Goal: Transaction & Acquisition: Purchase product/service

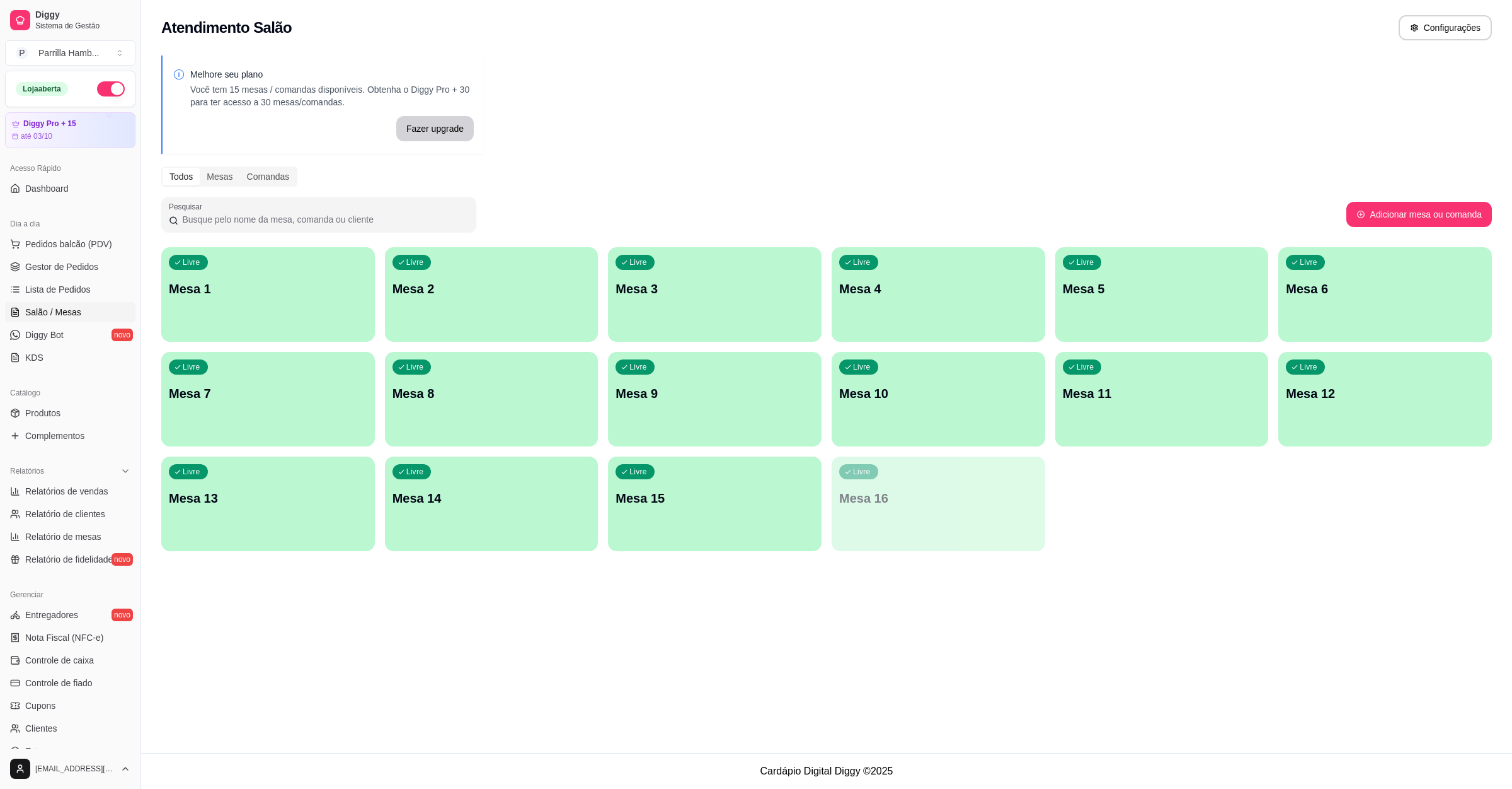
click at [97, 250] on span "Pedidos balcão (PDV)" at bounding box center [68, 244] width 87 height 13
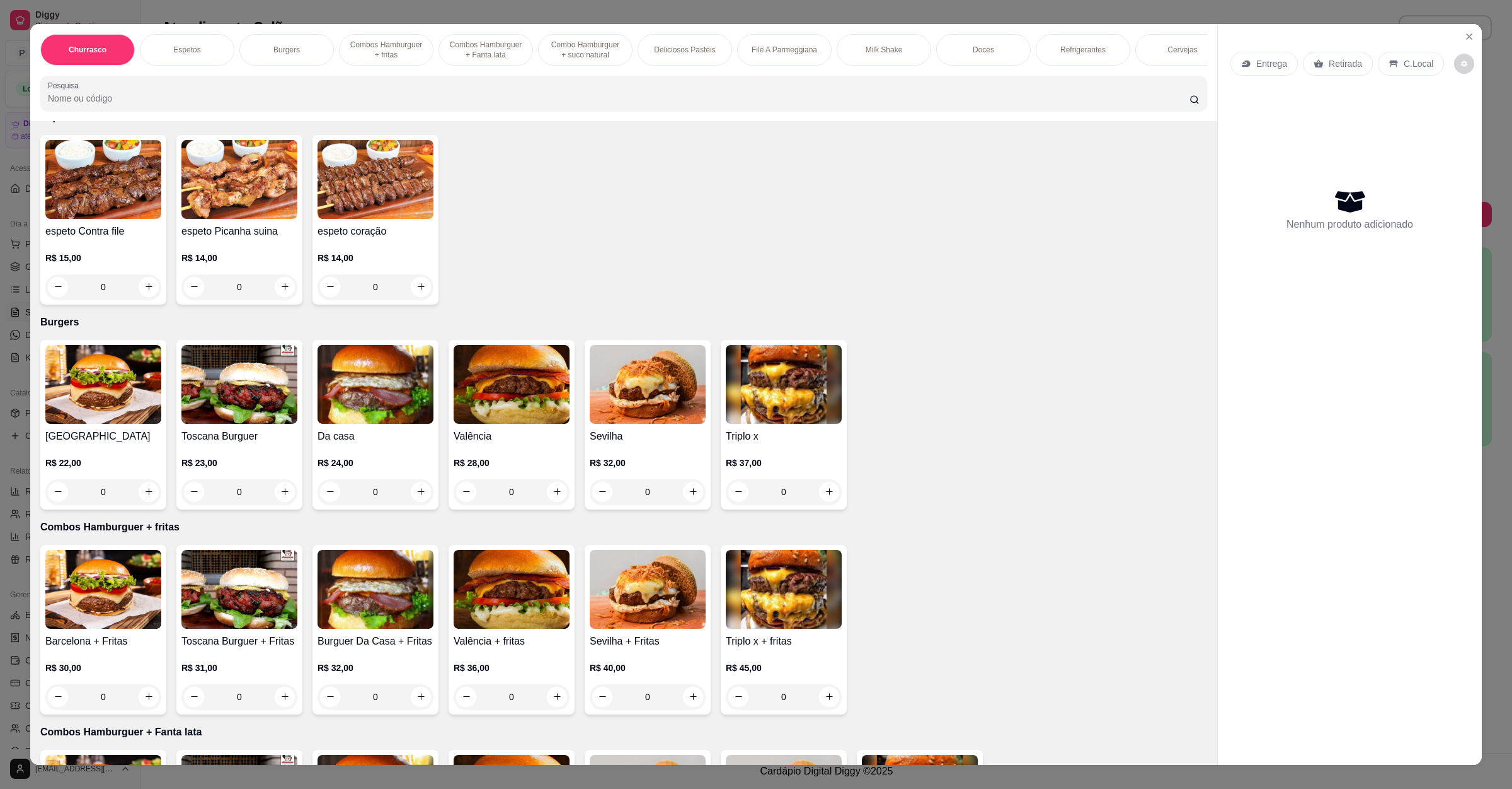
scroll to position [472, 0]
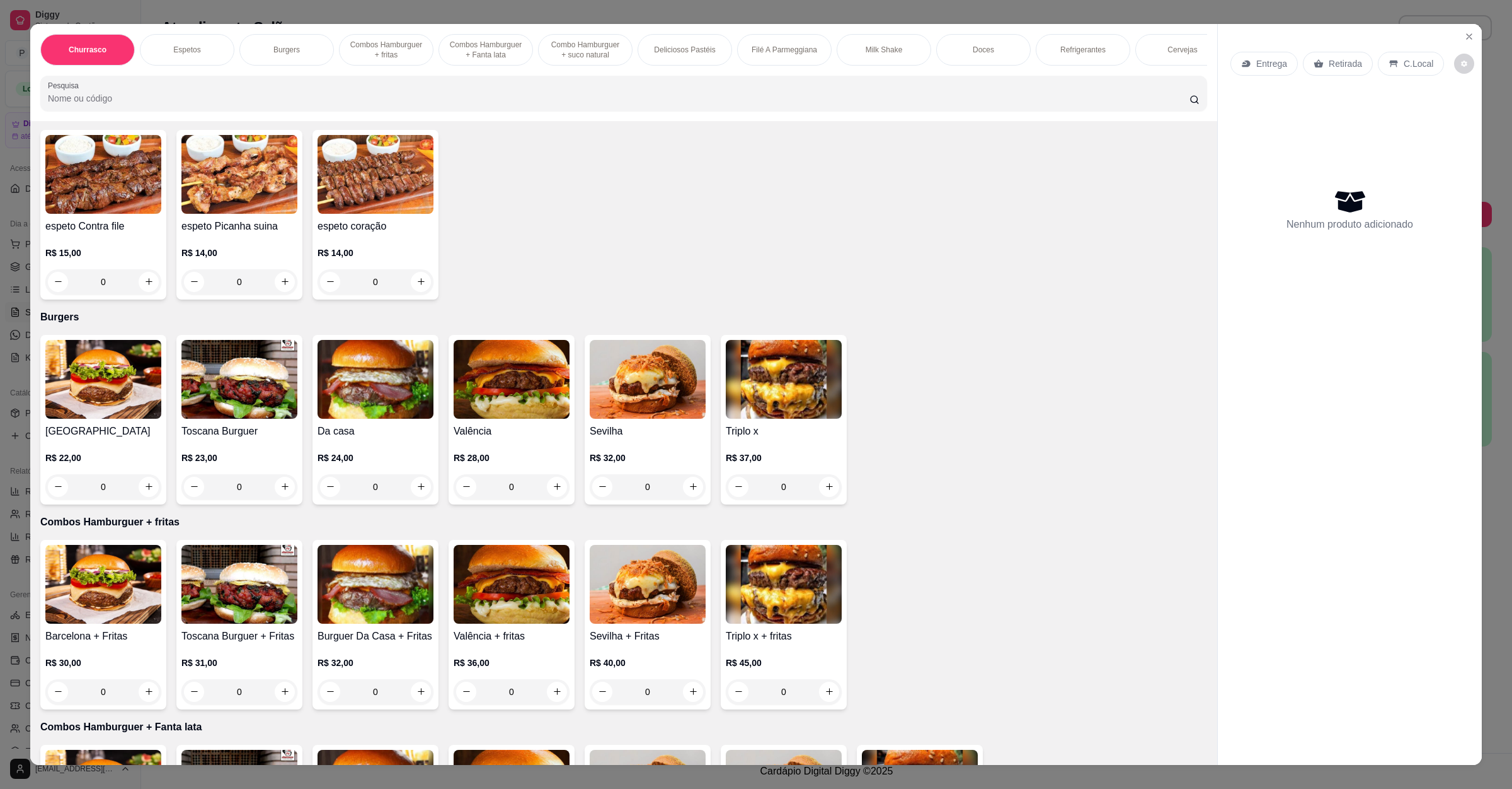
click at [775, 411] on img at bounding box center [784, 379] width 116 height 79
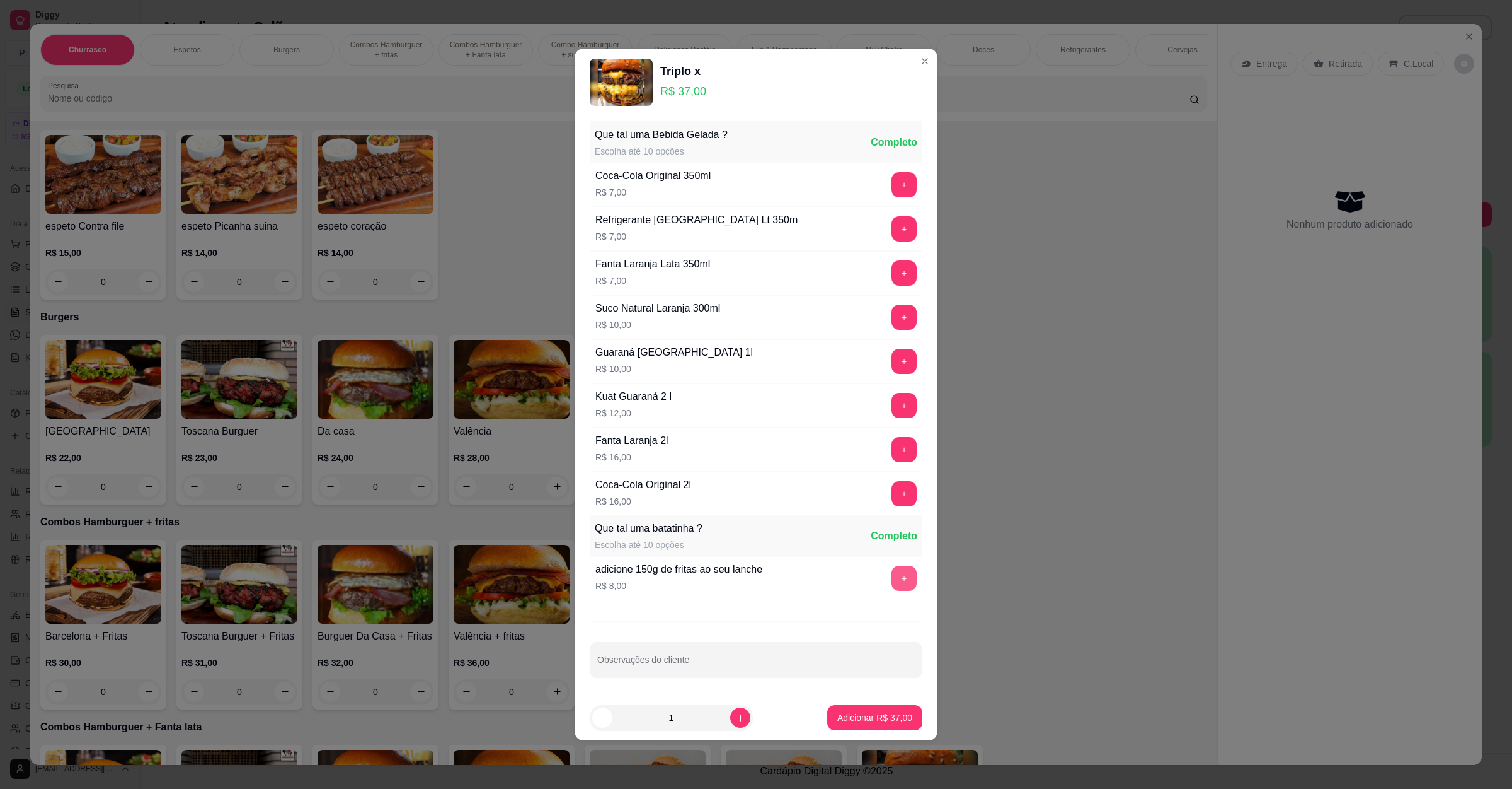
click at [891, 575] on button "+" at bounding box center [903, 577] width 25 height 25
click at [853, 724] on p "Adicionar R$ 45,00" at bounding box center [875, 717] width 75 height 13
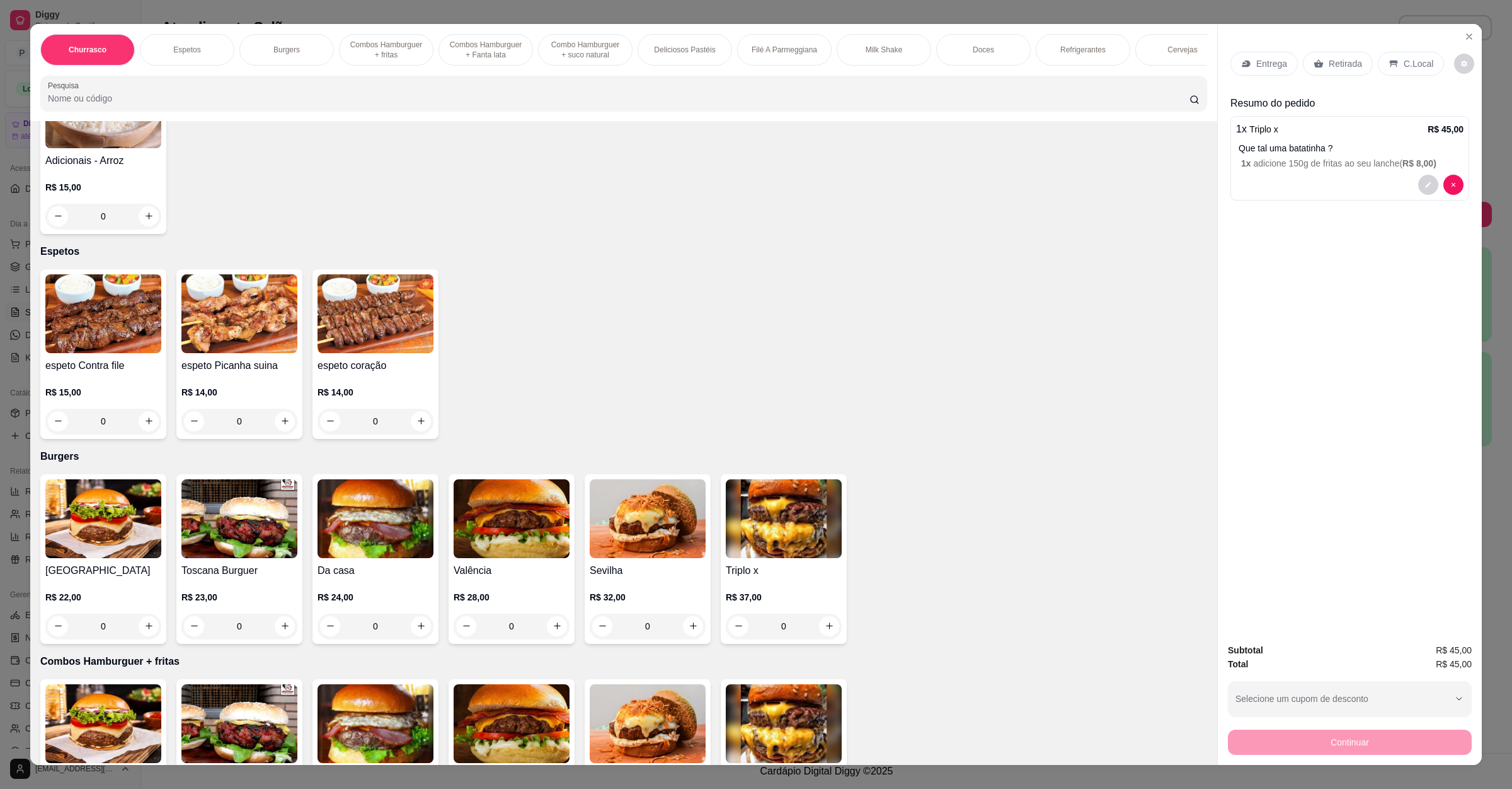
scroll to position [0, 0]
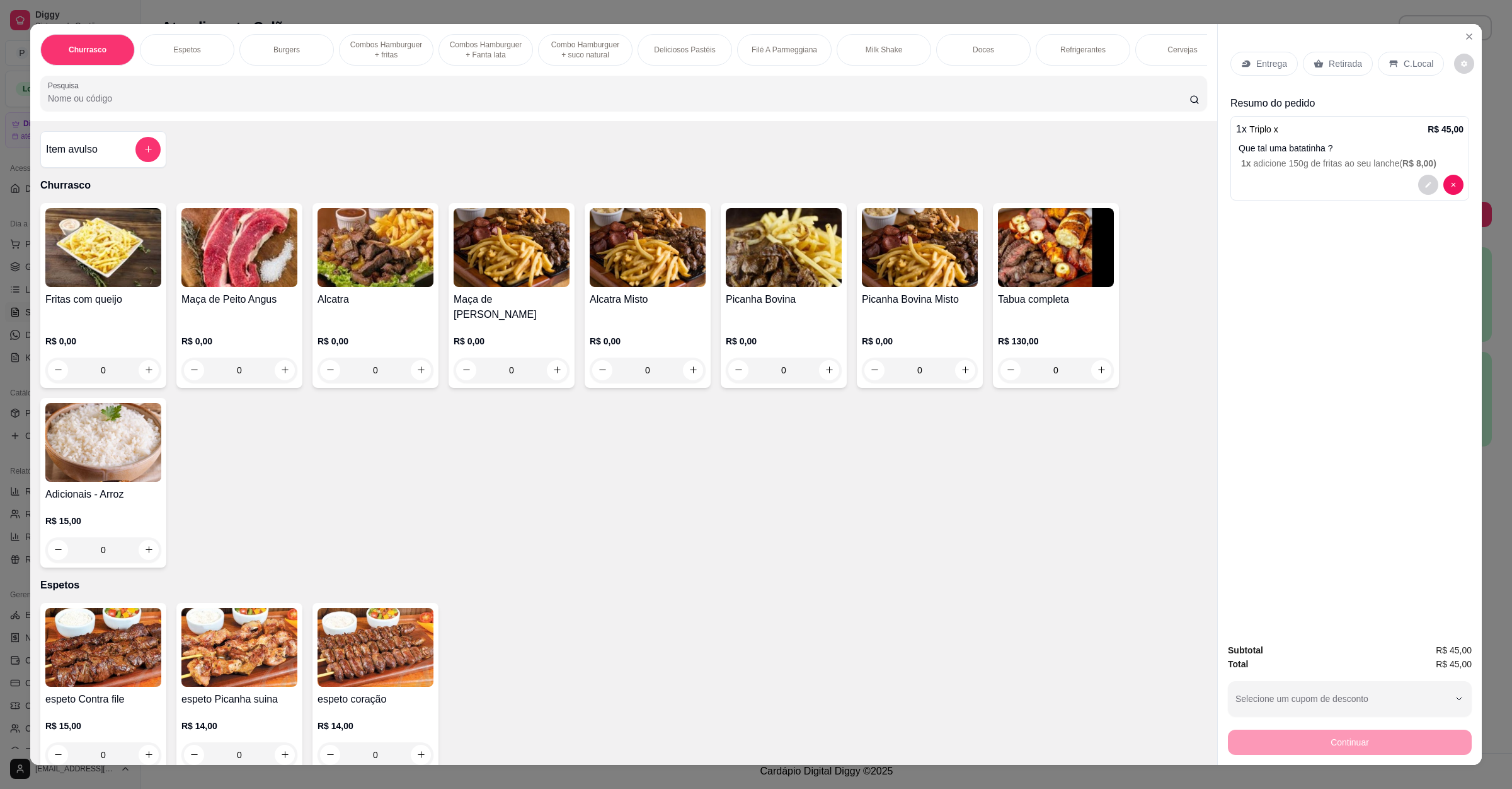
click at [529, 105] on input "Pesquisa" at bounding box center [618, 98] width 1142 height 13
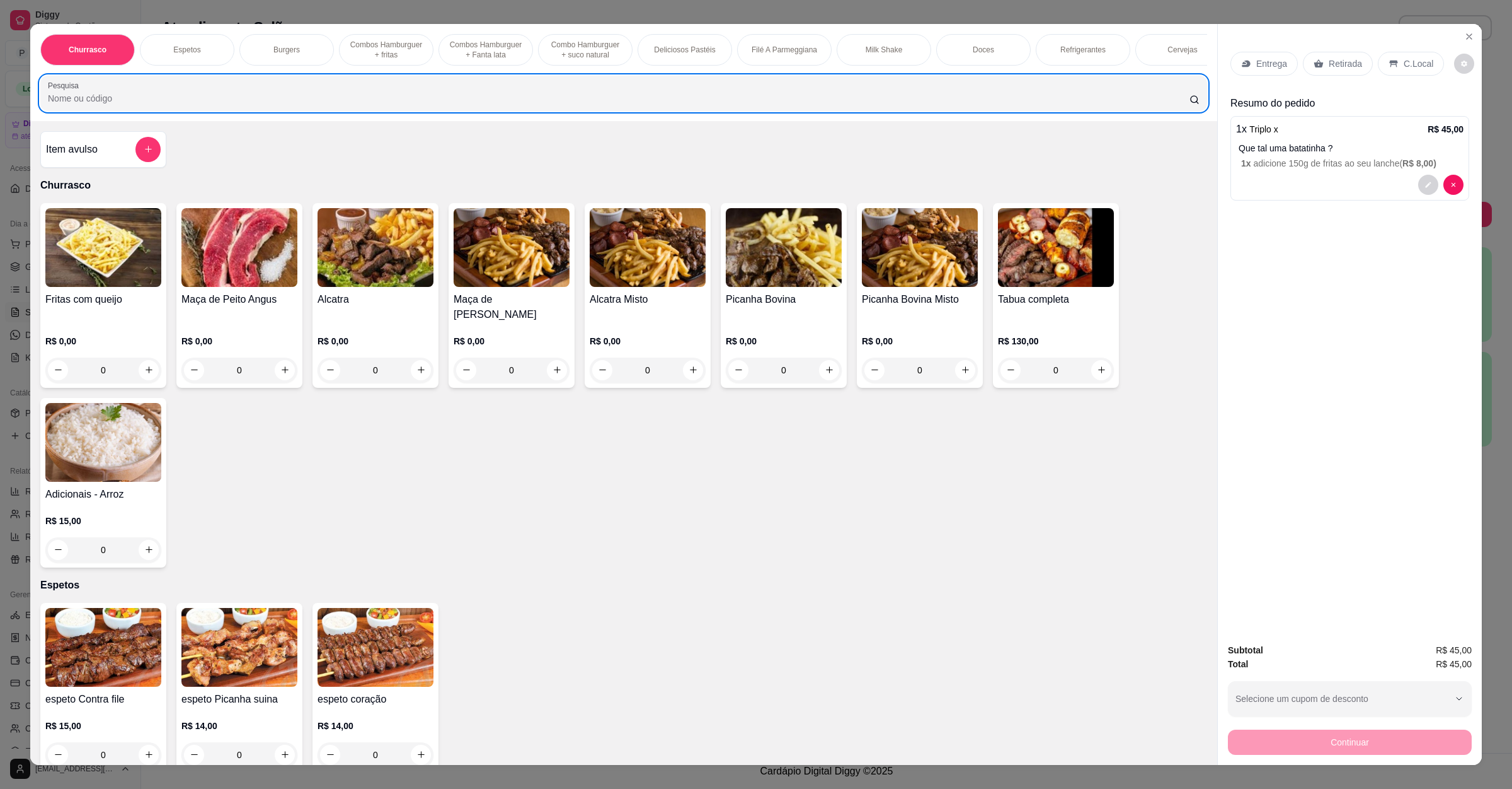
click at [1287, 70] on div "Entrega" at bounding box center [1264, 63] width 68 height 24
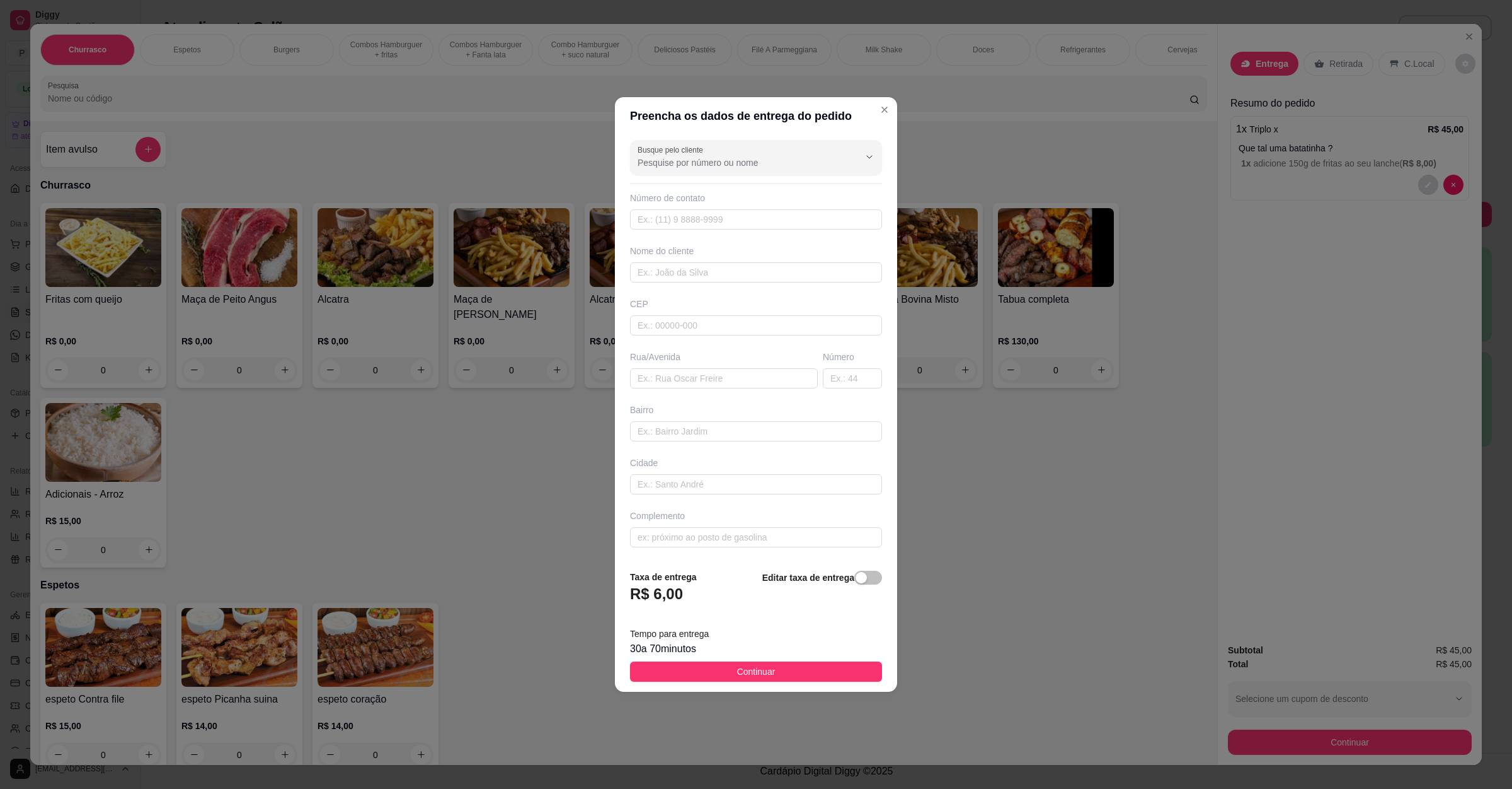
click at [701, 366] on div "Rua/Avenida" at bounding box center [723, 369] width 193 height 38
click at [737, 388] on div "Busque pelo cliente Número de contato Nome do cliente CEP Rua/[GEOGRAPHIC_DATA]" at bounding box center [756, 347] width 282 height 425
click at [743, 384] on input "text" at bounding box center [723, 378] width 188 height 20
paste input "Endereço: [STREET_ADDRESS]"
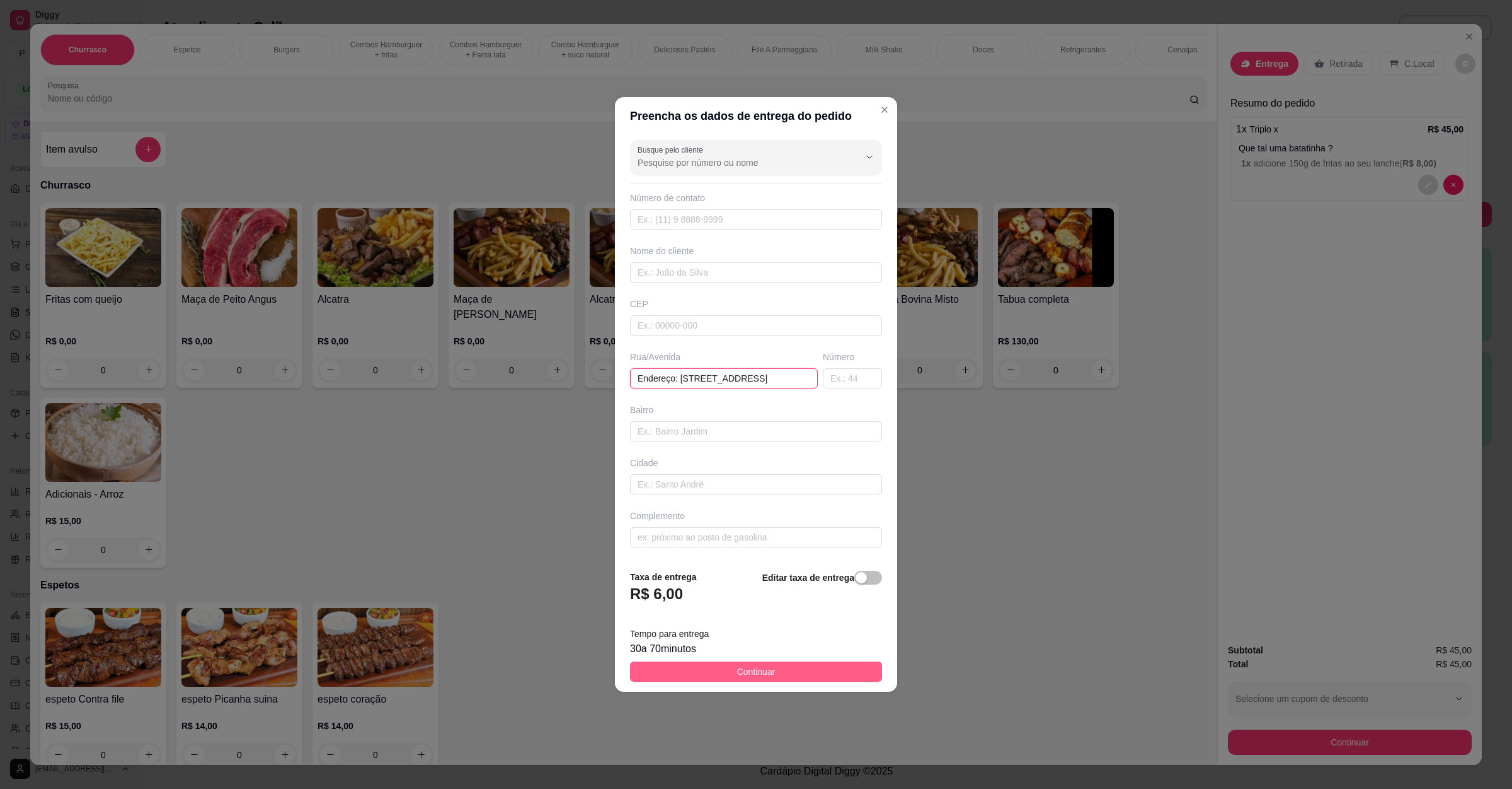
type input "Endereço: [STREET_ADDRESS]"
click at [740, 668] on span "Continuar" at bounding box center [756, 671] width 39 height 14
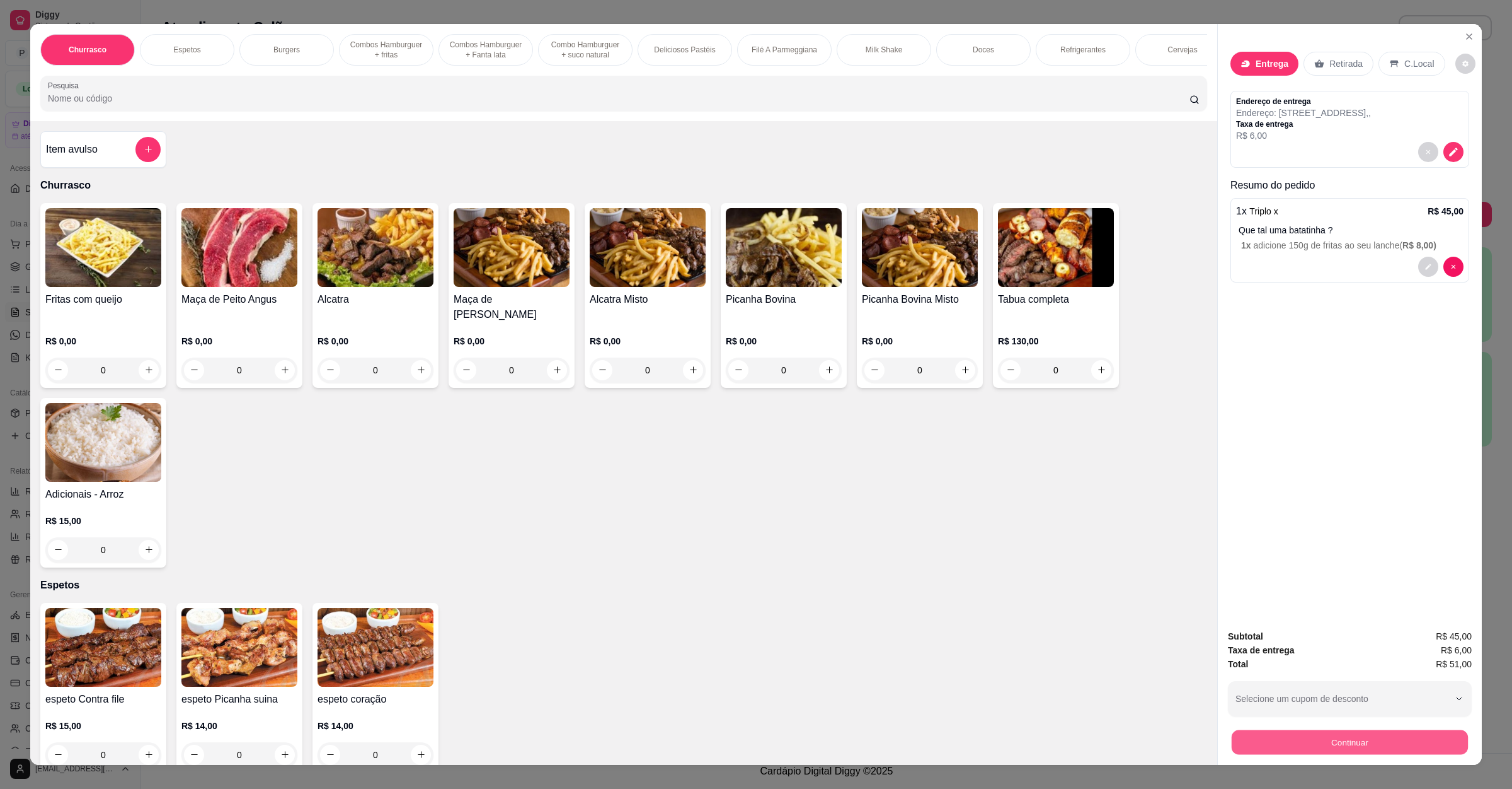
click at [1248, 747] on button "Continuar" at bounding box center [1351, 742] width 237 height 25
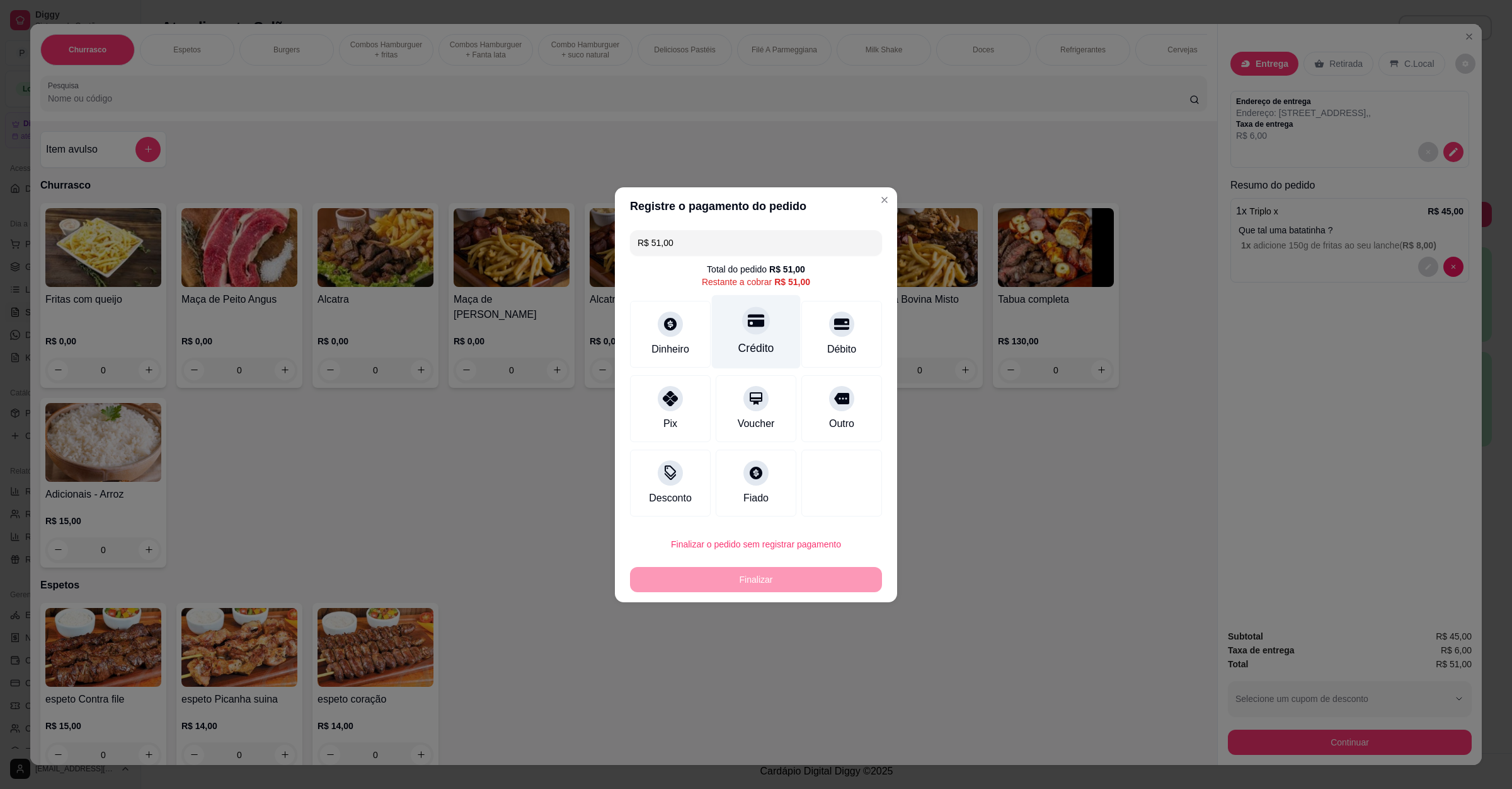
click at [744, 306] on div "Crédito" at bounding box center [756, 331] width 89 height 73
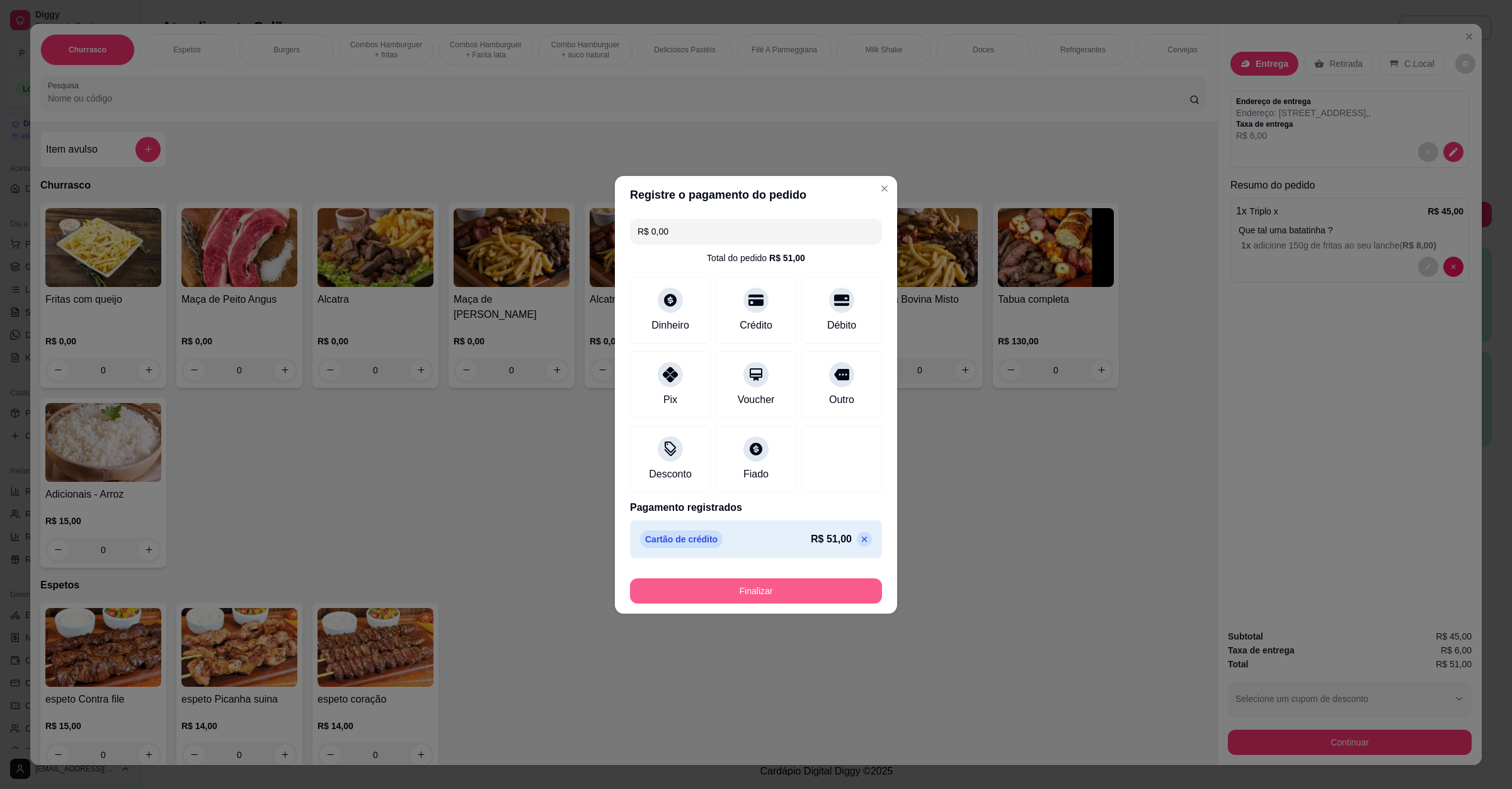
click at [765, 595] on button "Finalizar" at bounding box center [756, 590] width 252 height 25
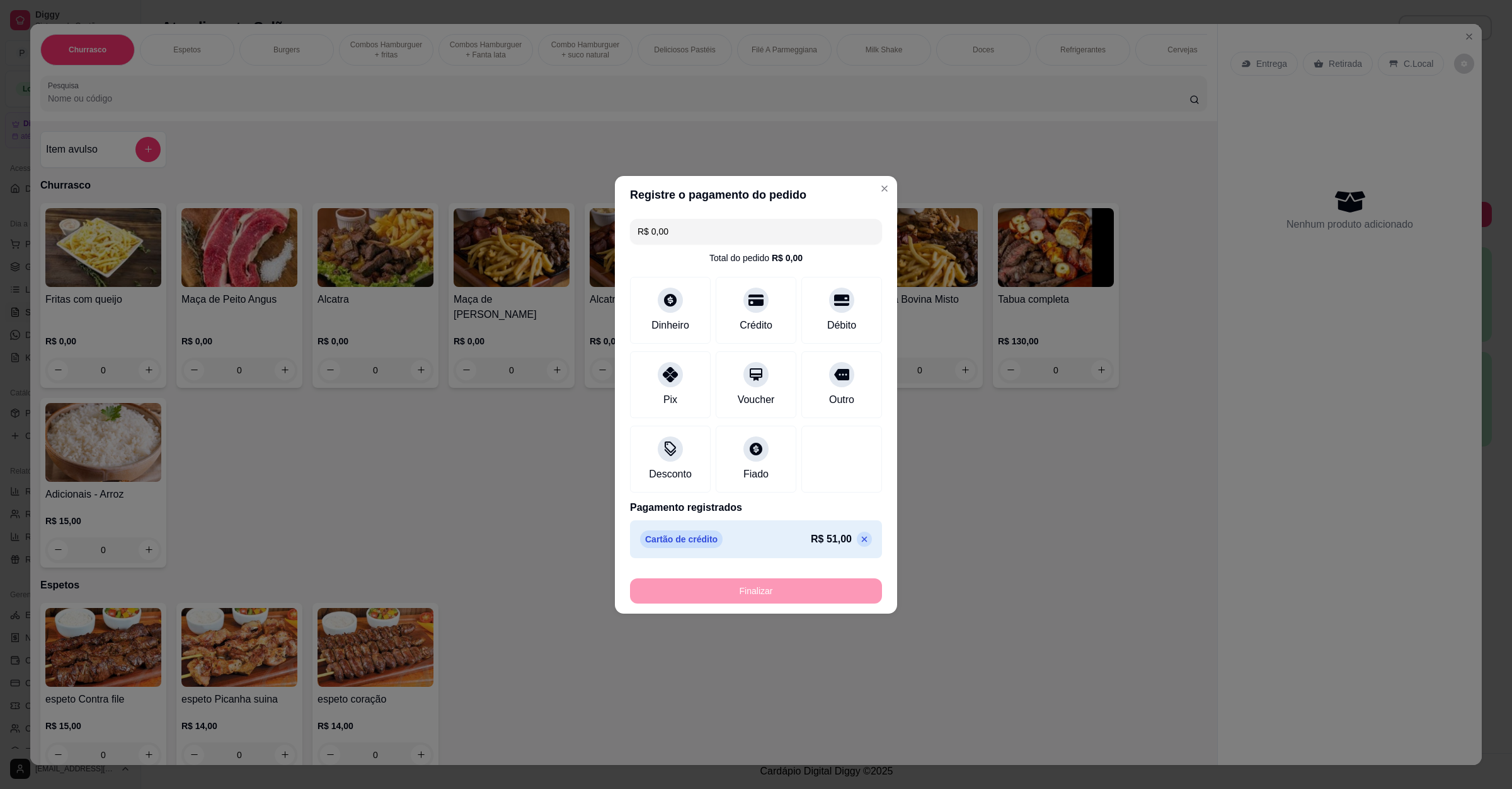
type input "-R$ 51,00"
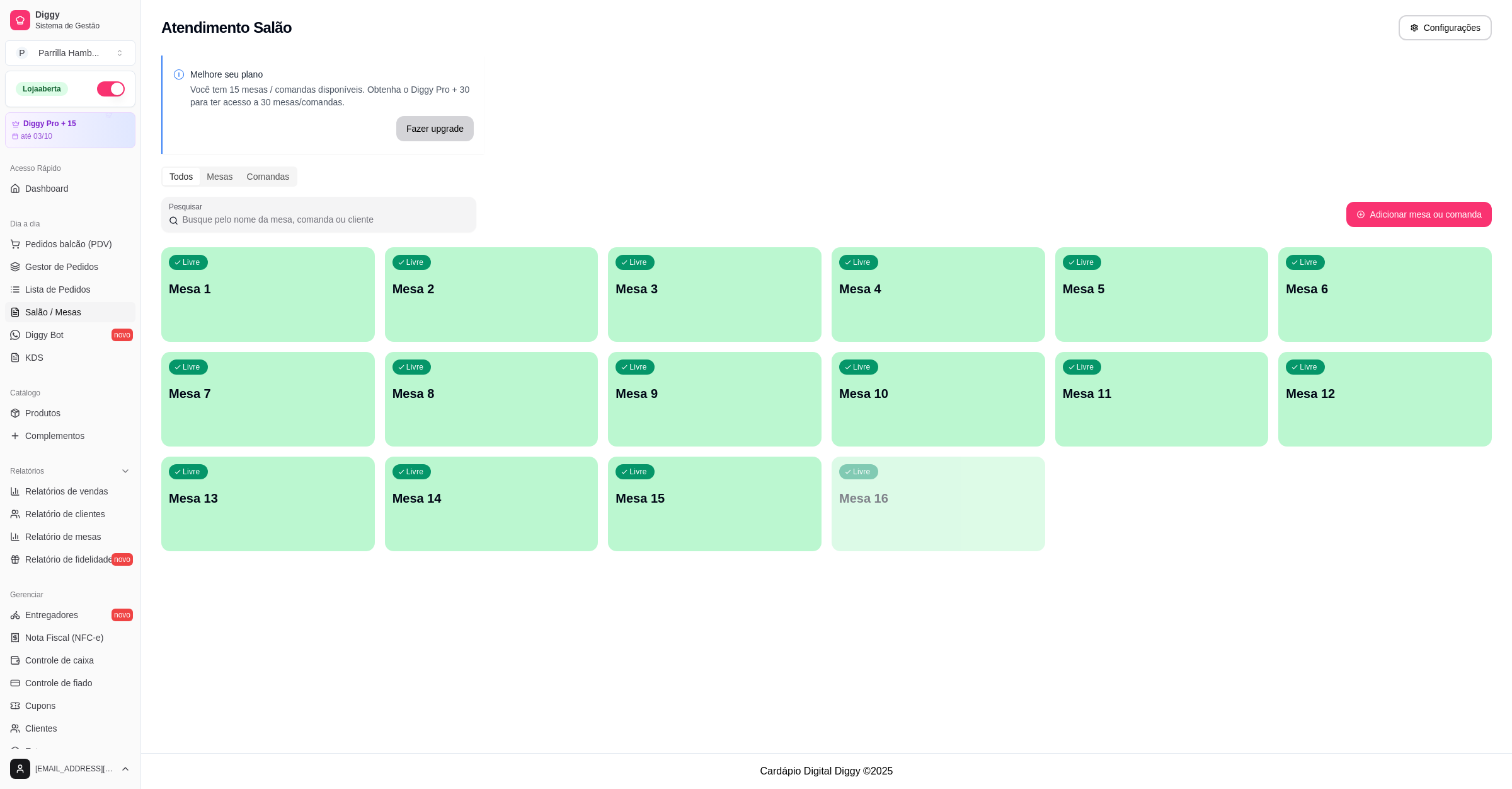
click at [765, 595] on div "Atendimento Salão Configurações Melhore seu plano Você tem 15 mesas / comandas …" at bounding box center [826, 376] width 1371 height 753
